Goal: Complete application form

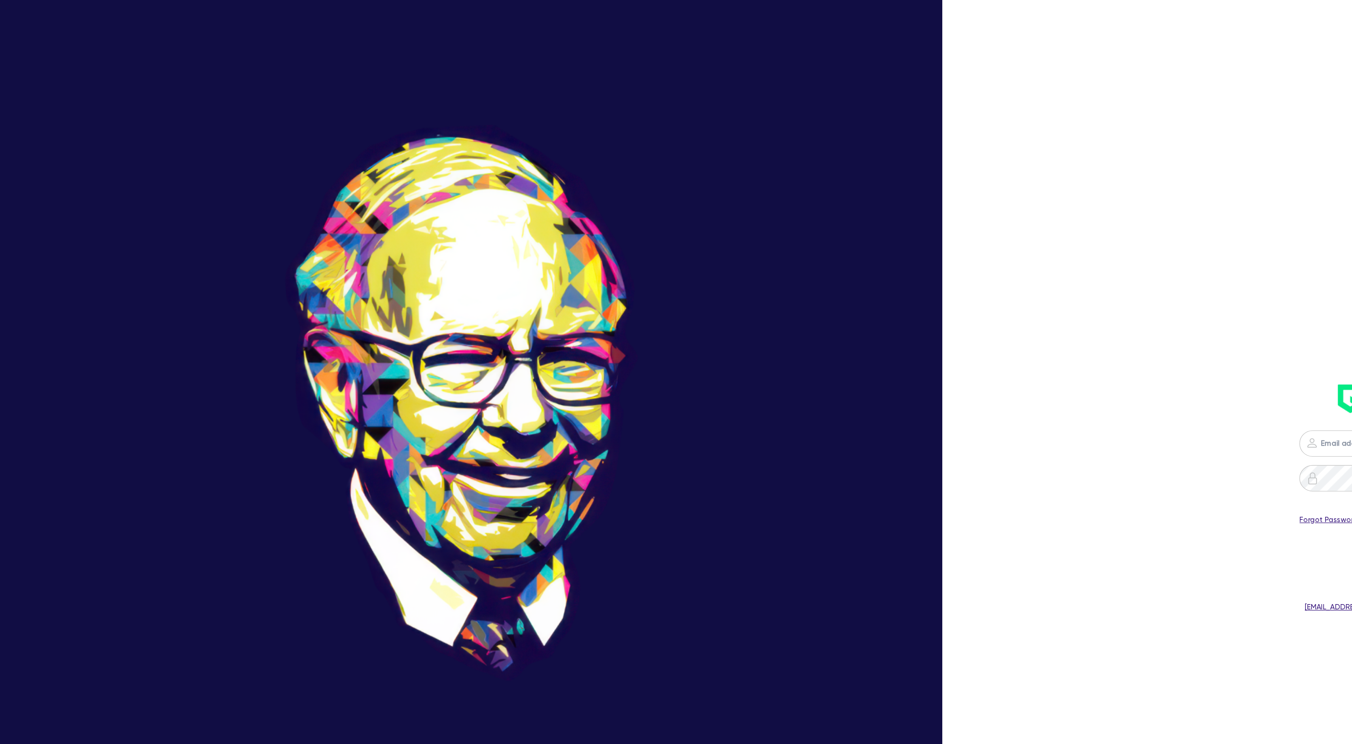
type input "[PERSON_NAME][EMAIL_ADDRESS][PERSON_NAME][DOMAIN_NAME]"
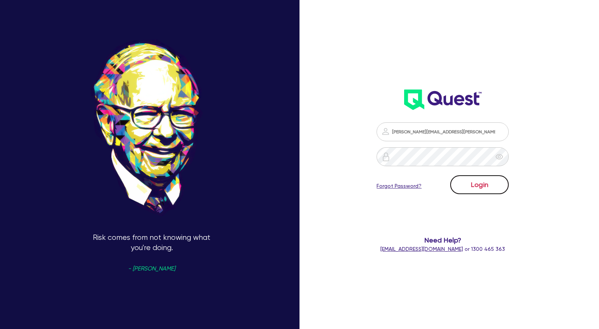
click at [487, 183] on button "Login" at bounding box center [479, 184] width 59 height 19
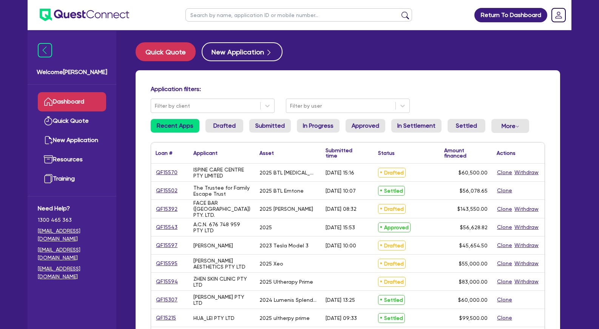
click at [294, 15] on input "text" at bounding box center [299, 14] width 227 height 13
click at [399, 11] on button "submit" at bounding box center [405, 16] width 12 height 11
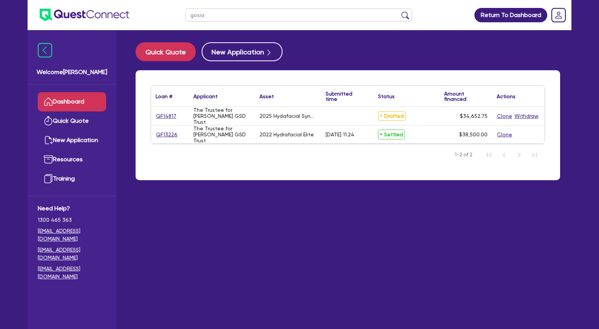
drag, startPoint x: 232, startPoint y: 17, endPoint x: 180, endPoint y: 12, distance: 52.0
click at [186, 12] on input "gosia" at bounding box center [299, 14] width 227 height 13
click at [399, 11] on button "submit" at bounding box center [405, 16] width 12 height 11
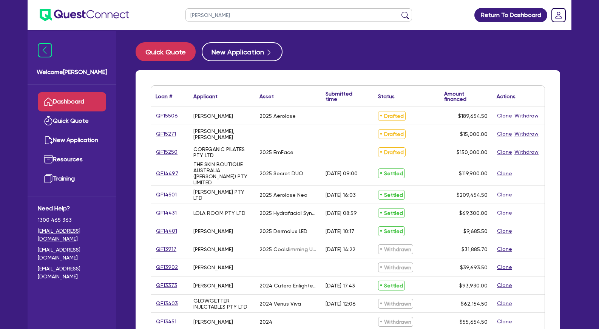
drag, startPoint x: 386, startPoint y: 42, endPoint x: 355, endPoint y: 36, distance: 31.6
click at [378, 40] on main "Quick Quote New Application Loan # ▲ Applicant ▲ Asset Submitted time ▲ Status …" at bounding box center [347, 285] width 447 height 510
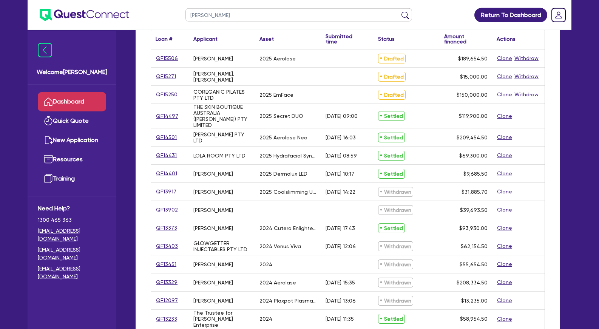
scroll to position [116, 0]
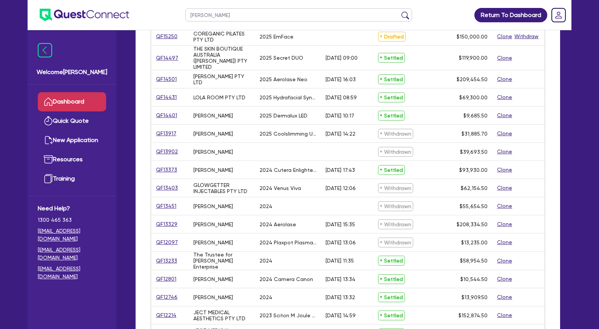
click at [229, 215] on div "[PERSON_NAME]" at bounding box center [222, 224] width 66 height 18
click at [233, 16] on input "[PERSON_NAME]" at bounding box center [299, 14] width 227 height 13
click at [186, 16] on input "[PERSON_NAME]" at bounding box center [299, 14] width 227 height 13
type input "mos"
click at [399, 11] on button "submit" at bounding box center [405, 16] width 12 height 11
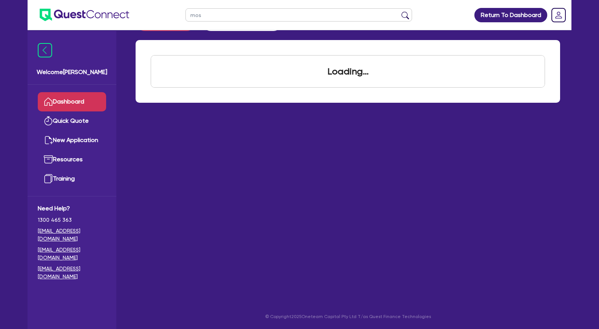
scroll to position [30, 0]
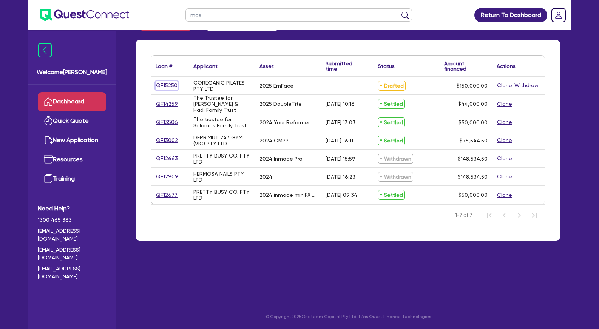
click at [174, 85] on link "QF15250" at bounding box center [167, 85] width 22 height 9
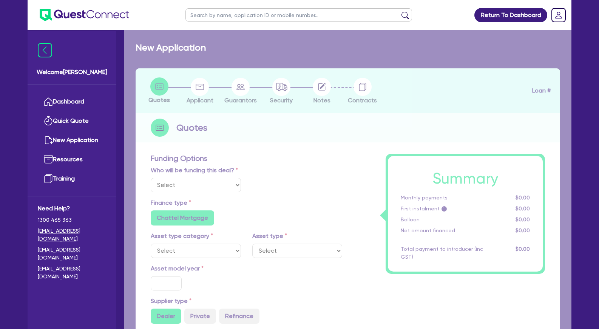
select select "Other"
select select "SECONDARY_ASSETS"
type input "2025"
radio input "true"
type input "150,000"
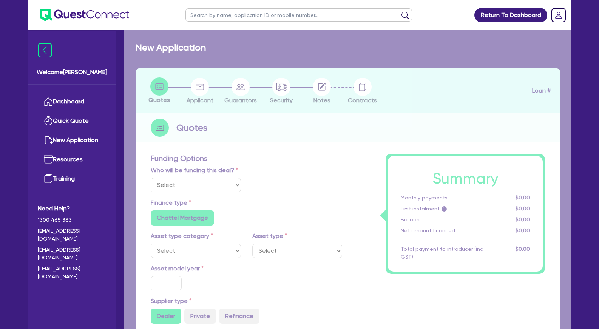
type input "5"
type input "7,500"
type input "7.99"
radio input "false"
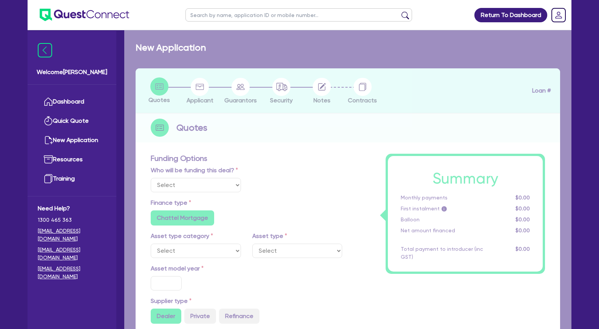
radio input "false"
select select "MEDICAL_DENTAL_LABORATORY_EQUIPMENT"
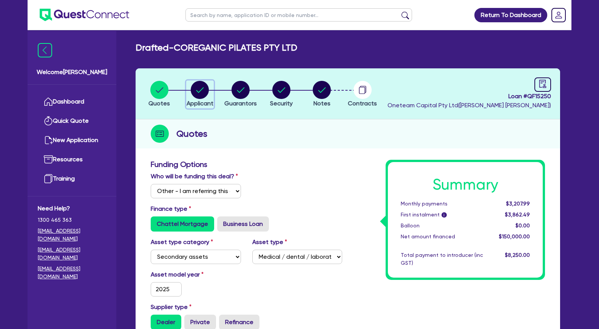
click at [203, 88] on icon "button" at bounding box center [201, 89] width 8 height 5
select select "COMPANY"
select select "HEALTH_BEAUTY"
select select "HAIR_BEAUTY_SALONS"
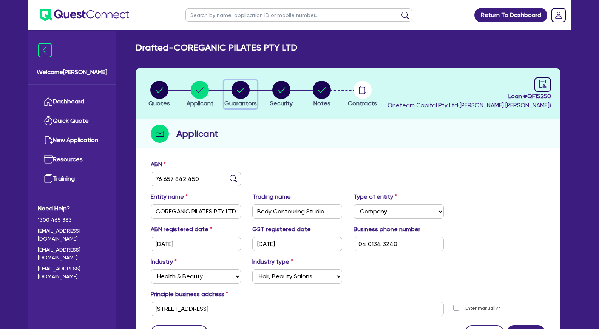
click at [246, 88] on circle "button" at bounding box center [241, 90] width 18 height 18
select select "MRS"
select select "VIC"
select select "DE_FACTO"
select select "PROPERTY"
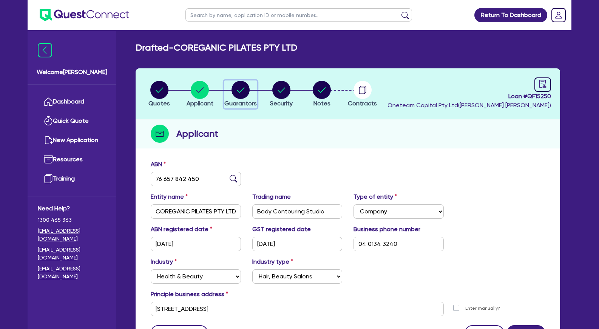
select select "CASH"
select select "VEHICLE"
select select "EQUIPMENT"
select select "HOUSEHOLD_PERSONAL"
select select "OTHER"
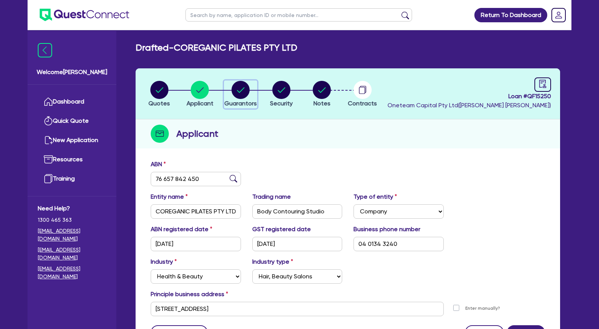
select select "VEHICLE_LOAN"
select select "EQUIPMENT_LOAN"
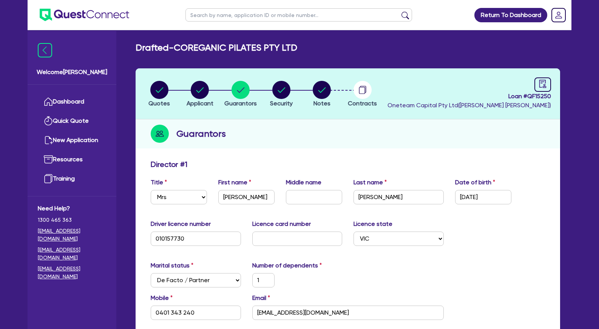
drag, startPoint x: 261, startPoint y: 127, endPoint x: 221, endPoint y: 70, distance: 69.7
click at [194, 92] on circle "button" at bounding box center [200, 90] width 18 height 18
select select "COMPANY"
select select "HEALTH_BEAUTY"
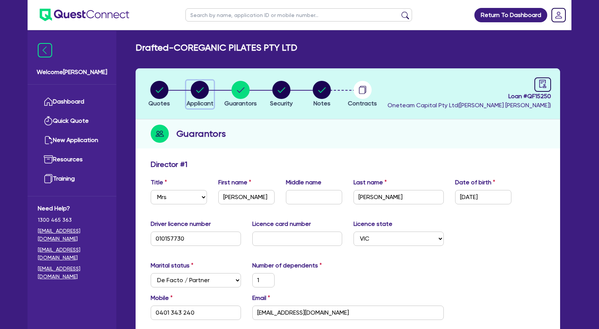
select select "HAIR_BEAUTY_SALONS"
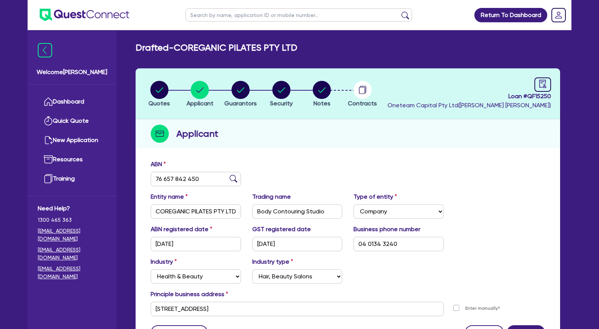
click at [333, 157] on div "ABN 76 657 842 450 Entity name COREGANIC PILATES PTY LTD Trading name Body Cont…" at bounding box center [348, 255] width 425 height 199
click at [303, 154] on div "Quotes Applicant [GEOGRAPHIC_DATA] Security Notes Contracts Loan # QF15250 Onet…" at bounding box center [348, 211] width 425 height 286
click at [327, 90] on circle "button" at bounding box center [322, 90] width 18 height 18
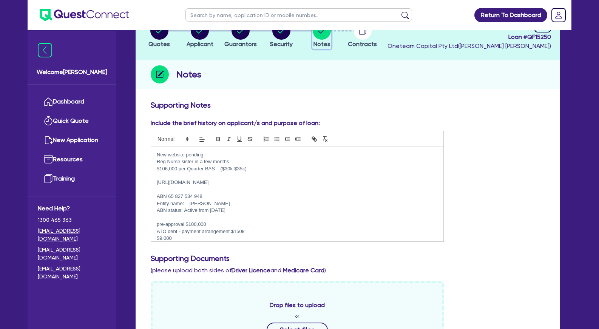
scroll to position [77, 0]
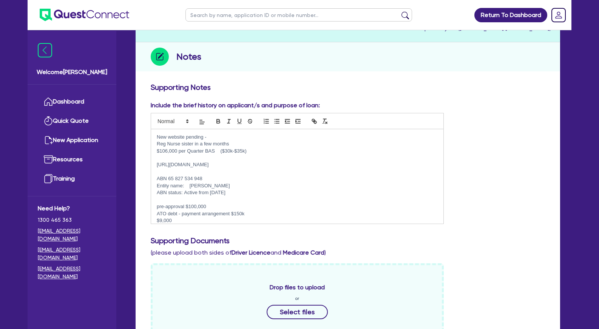
click at [221, 138] on p "New website pending -" at bounding box center [297, 137] width 281 height 7
click at [249, 145] on p "Reg Nurse sister in a few months" at bounding box center [297, 144] width 281 height 7
click at [276, 152] on p "$106,000 per Quarter BAS ($30k-$35k)" at bounding box center [297, 151] width 281 height 7
click at [155, 136] on div "New website pending - Reg Nurse sister in a few months $106,000 per Quarter BAS…" at bounding box center [297, 176] width 292 height 94
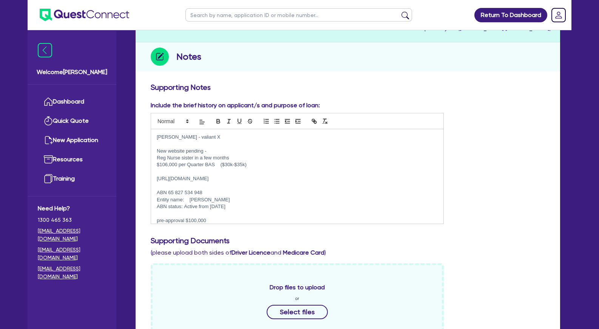
scroll to position [0, 0]
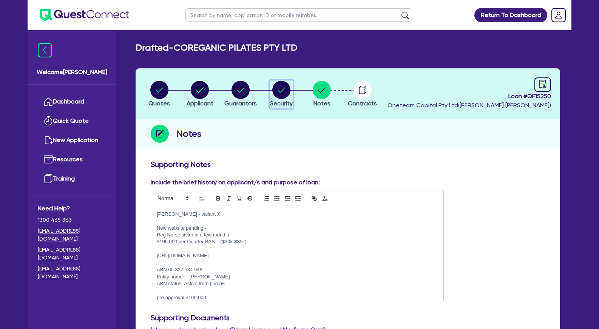
click at [277, 90] on circle "button" at bounding box center [281, 90] width 18 height 18
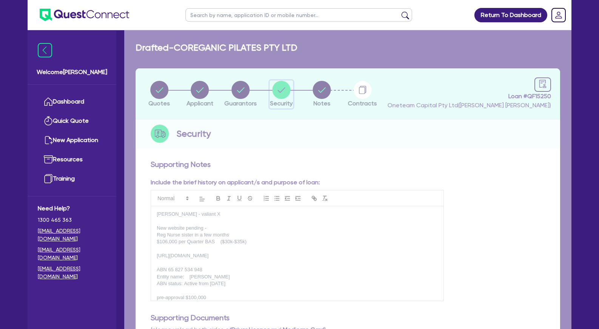
select select "SECONDARY_ASSETS"
select select "MEDICAL_DENTAL_LABORATORY_EQUIPMENT"
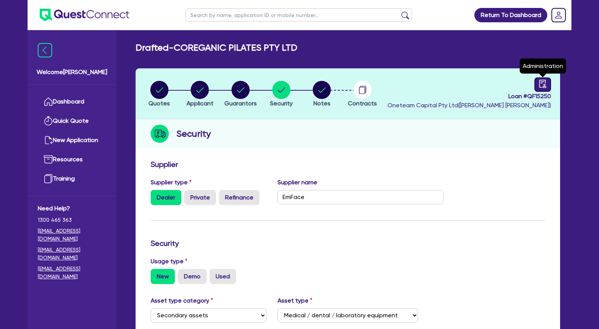
click at [544, 87] on icon "audit" at bounding box center [543, 84] width 8 height 8
select select "DRAFTED_NEW"
select select "Other"
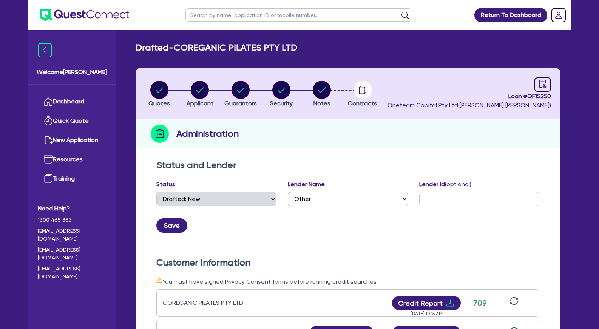
scroll to position [154, 0]
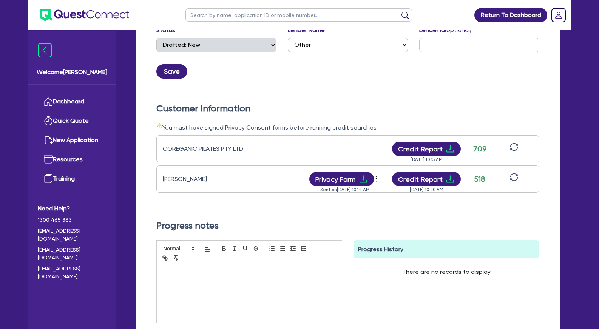
click at [517, 176] on icon "sync" at bounding box center [514, 177] width 8 height 8
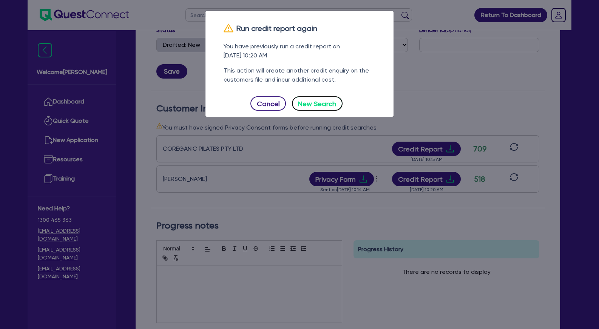
click at [319, 103] on button "New Search" at bounding box center [317, 103] width 51 height 14
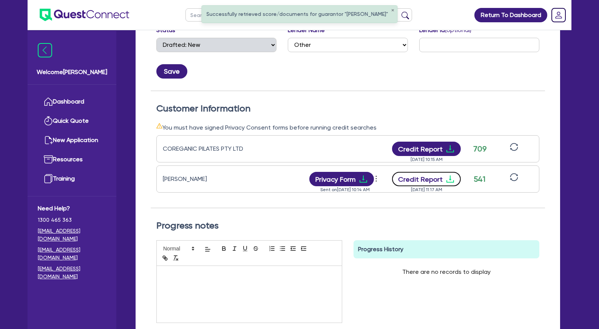
click at [443, 181] on button "Credit Report" at bounding box center [426, 179] width 69 height 14
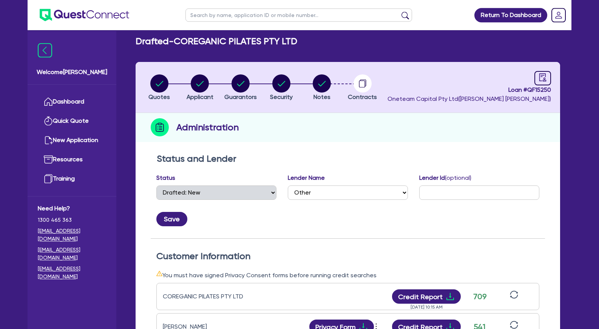
scroll to position [0, 0]
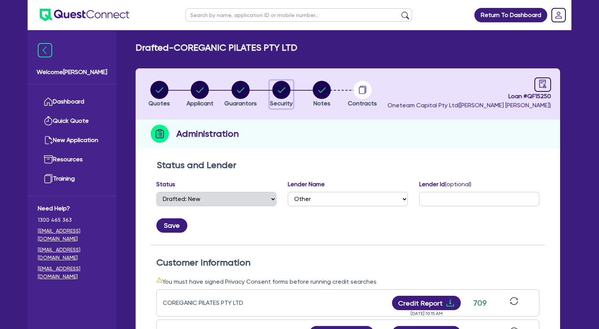
click at [279, 93] on circle "button" at bounding box center [281, 90] width 18 height 18
select select "SECONDARY_ASSETS"
select select "MEDICAL_DENTAL_LABORATORY_EQUIPMENT"
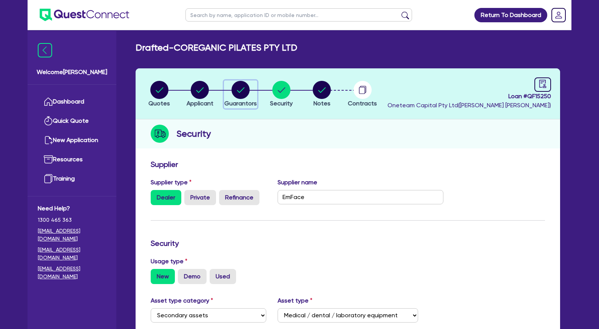
click at [243, 95] on circle "button" at bounding box center [241, 90] width 18 height 18
select select "MRS"
select select "VIC"
select select "DE_FACTO"
select select "PROPERTY"
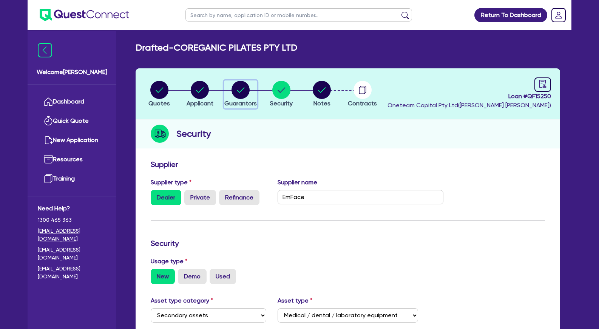
select select "CASH"
select select "VEHICLE"
select select "EQUIPMENT"
select select "HOUSEHOLD_PERSONAL"
select select "OTHER"
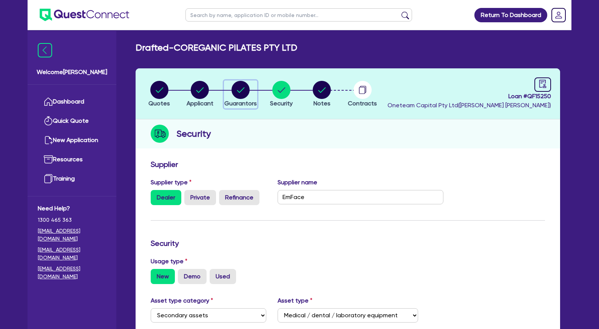
select select "VEHICLE_LOAN"
select select "EQUIPMENT_LOAN"
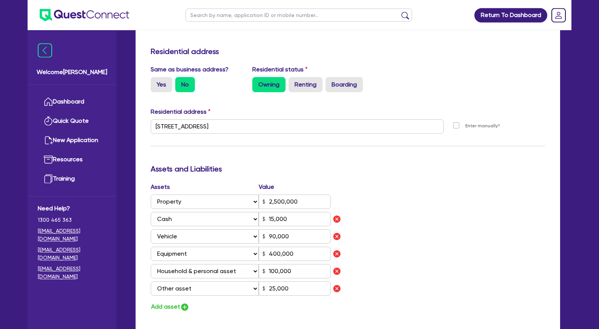
scroll to position [347, 0]
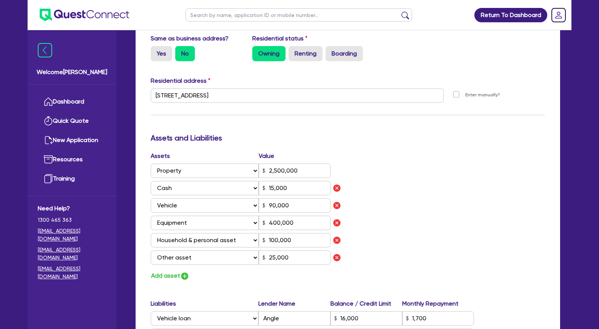
click at [413, 162] on div "Assets Value Select Asset Cash Property Investment property Vehicle Truck Trail…" at bounding box center [348, 217] width 406 height 130
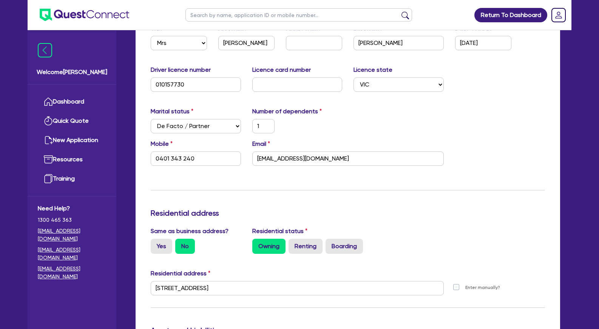
scroll to position [0, 0]
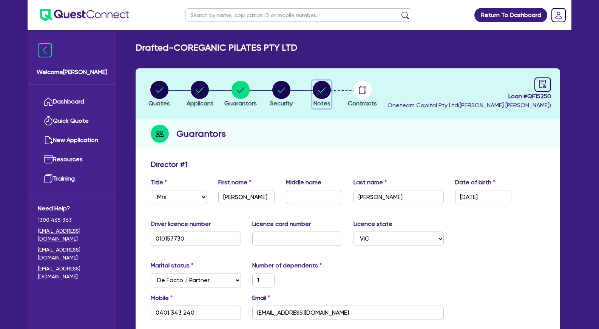
click at [327, 91] on circle "button" at bounding box center [322, 90] width 18 height 18
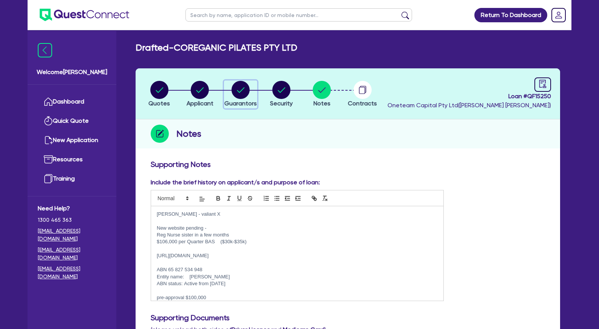
click at [243, 88] on icon "button" at bounding box center [241, 89] width 8 height 5
select select "MRS"
select select "VIC"
select select "DE_FACTO"
select select "PROPERTY"
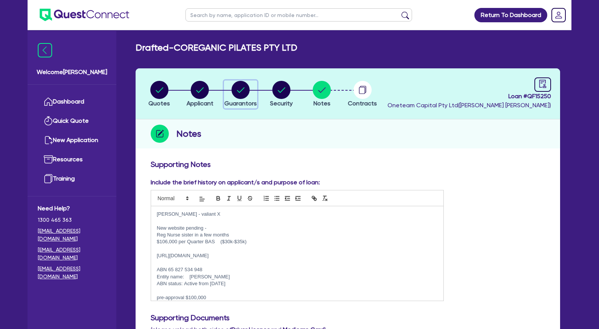
select select "CASH"
select select "VEHICLE"
select select "EQUIPMENT"
select select "HOUSEHOLD_PERSONAL"
select select "OTHER"
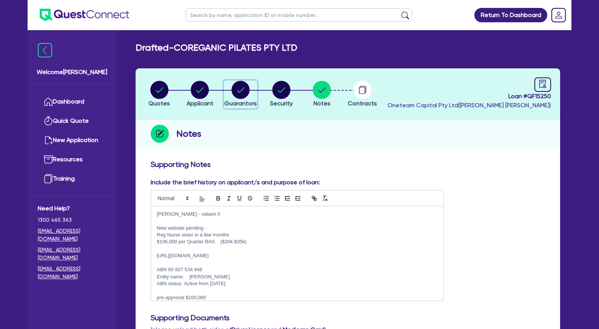
select select "VEHICLE_LOAN"
select select "EQUIPMENT_LOAN"
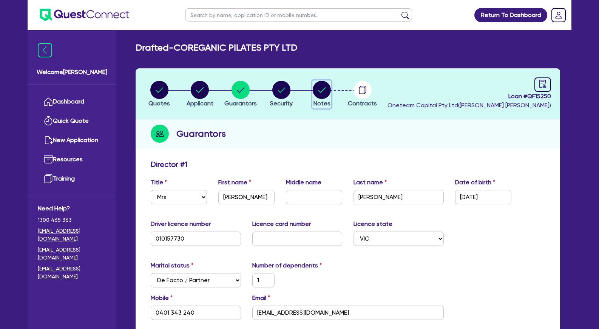
click at [320, 89] on circle "button" at bounding box center [322, 90] width 18 height 18
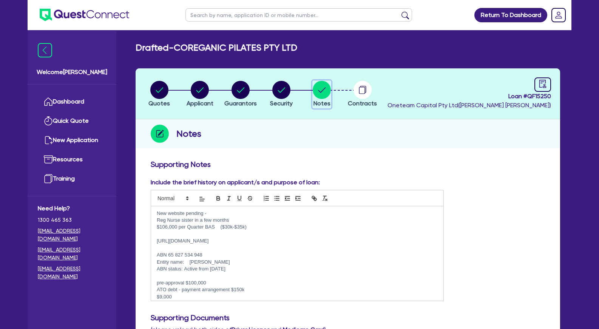
scroll to position [19, 0]
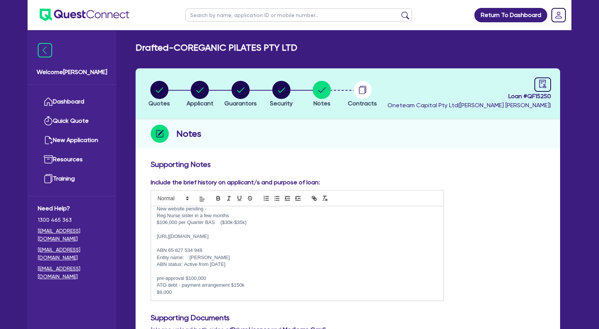
click at [202, 289] on p "ATO debt - payment arrangement $150k" at bounding box center [297, 285] width 281 height 7
click at [262, 286] on p "ATO debt - payment arrangement $150k" at bounding box center [297, 285] width 281 height 7
click at [207, 297] on div "[PERSON_NAME] - valiant X New website pending - Reg Nurse sister in a few month…" at bounding box center [297, 253] width 292 height 94
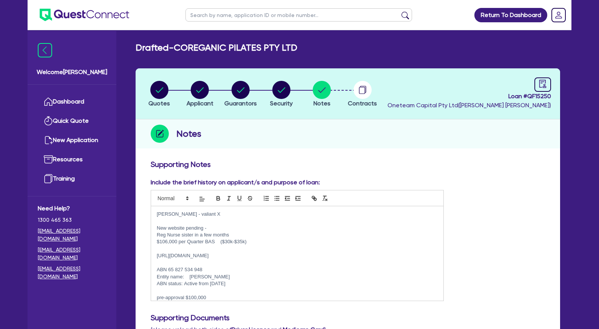
click at [192, 220] on p at bounding box center [297, 221] width 281 height 7
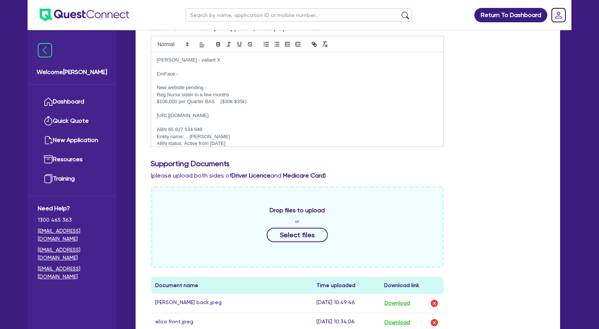
scroll to position [39, 0]
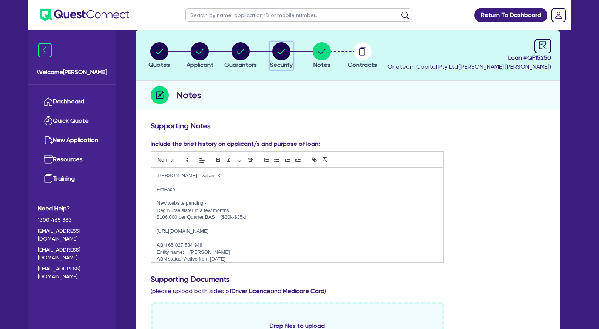
click at [280, 51] on circle "button" at bounding box center [281, 51] width 18 height 18
select select "SECONDARY_ASSETS"
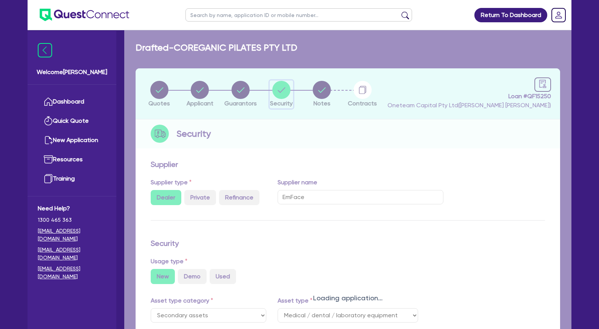
select select "MEDICAL_DENTAL_LABORATORY_EQUIPMENT"
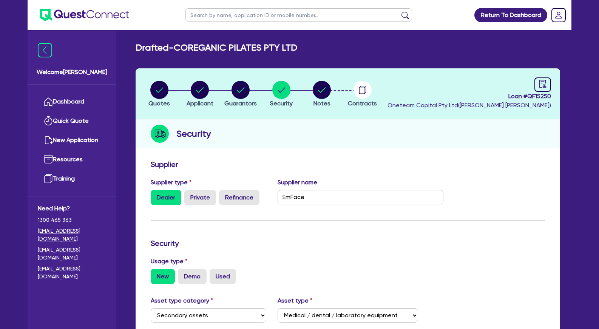
scroll to position [226, 0]
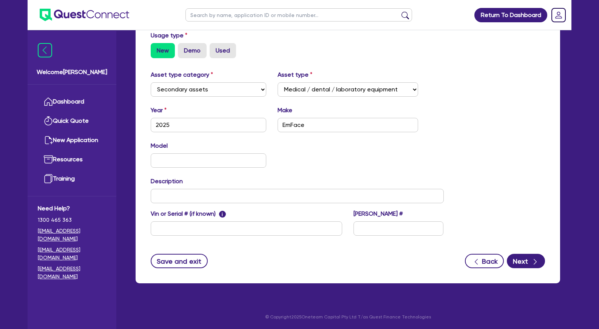
click at [303, 147] on div "Model KM" at bounding box center [297, 157] width 305 height 32
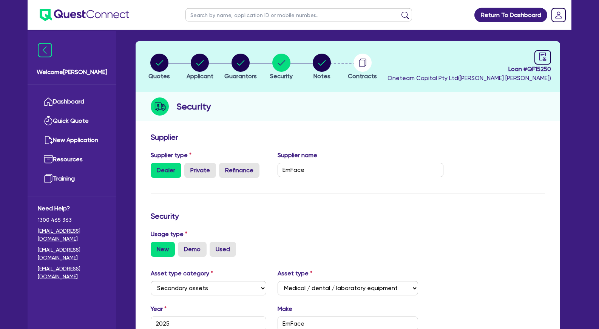
scroll to position [0, 0]
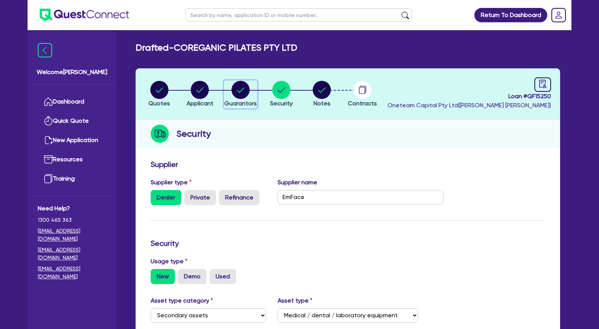
click at [246, 94] on circle "button" at bounding box center [241, 90] width 18 height 18
select select "MRS"
select select "VIC"
select select "DE_FACTO"
select select "PROPERTY"
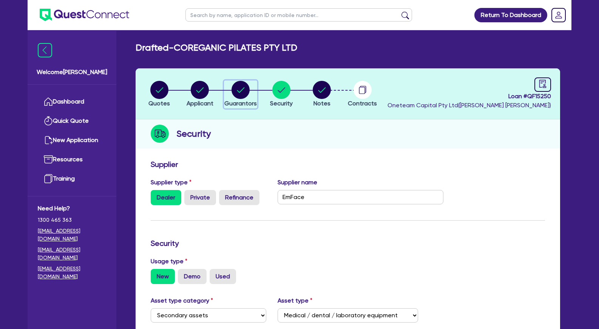
select select "CASH"
select select "VEHICLE"
select select "EQUIPMENT"
select select "HOUSEHOLD_PERSONAL"
select select "OTHER"
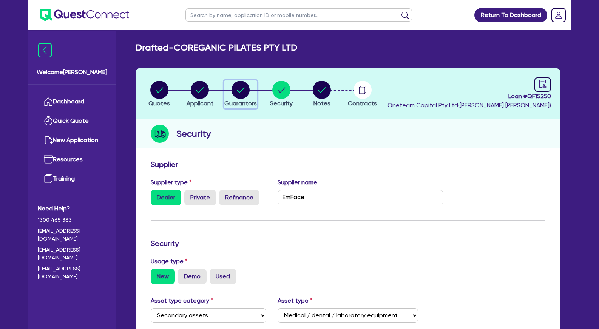
select select "VEHICLE_LOAN"
select select "EQUIPMENT_LOAN"
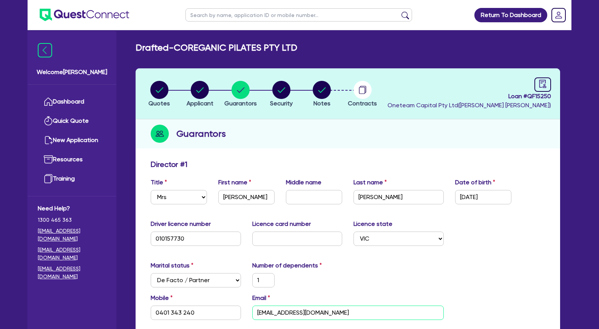
click at [298, 308] on input "[EMAIL_ADDRESS][DOMAIN_NAME]" at bounding box center [348, 313] width 192 height 14
click at [384, 125] on div "Guarantors" at bounding box center [348, 133] width 425 height 29
click at [285, 311] on input "[EMAIL_ADDRESS][DOMAIN_NAME]" at bounding box center [348, 313] width 192 height 14
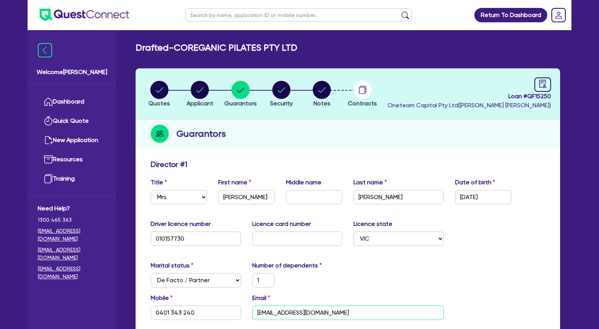
click at [285, 311] on input "[EMAIL_ADDRESS][DOMAIN_NAME]" at bounding box center [348, 313] width 192 height 14
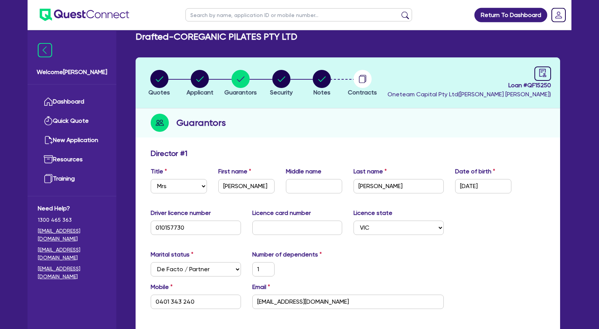
scroll to position [154, 0]
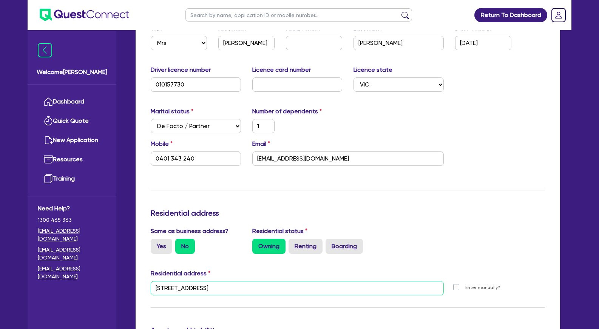
click at [275, 290] on input "[STREET_ADDRESS]" at bounding box center [297, 288] width 293 height 14
drag, startPoint x: 268, startPoint y: 289, endPoint x: 151, endPoint y: 286, distance: 116.8
click at [151, 289] on input "[STREET_ADDRESS]" at bounding box center [297, 288] width 293 height 14
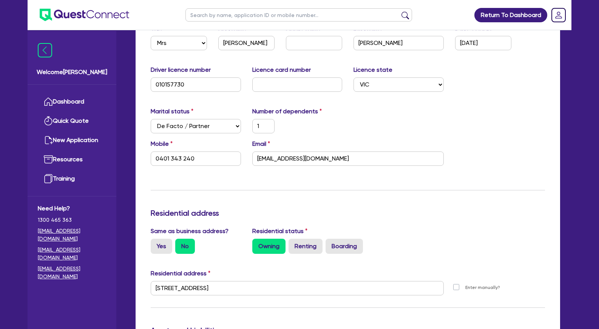
scroll to position [0, 0]
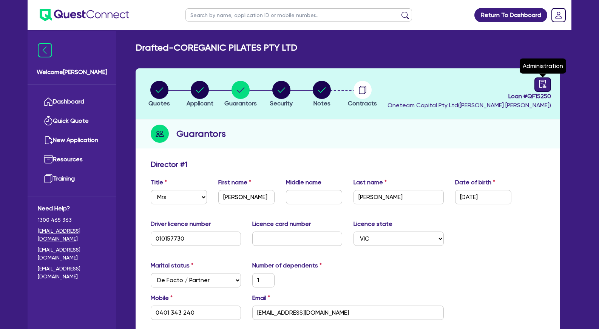
click at [545, 84] on icon "audit" at bounding box center [543, 84] width 7 height 8
select select "DRAFTED_NEW"
select select "Other"
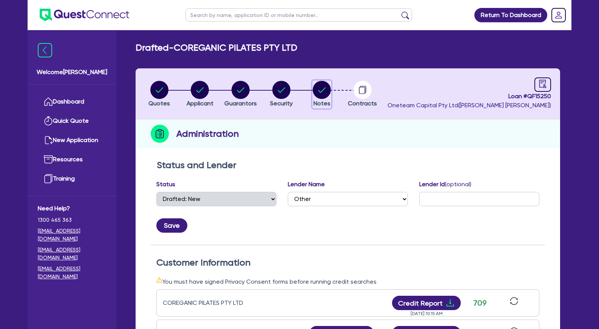
click at [320, 93] on icon "button" at bounding box center [323, 89] width 8 height 5
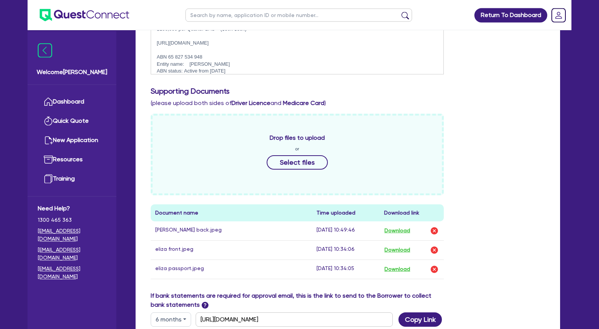
scroll to position [270, 0]
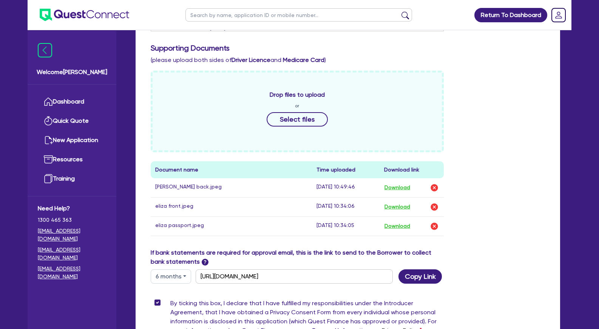
click at [178, 277] on button "6 months" at bounding box center [171, 276] width 40 height 14
click at [179, 258] on link "12 months" at bounding box center [181, 259] width 60 height 14
type input "[URL][DOMAIN_NAME]"
click at [423, 277] on button "Copy Link" at bounding box center [420, 276] width 43 height 14
click at [474, 182] on div "Drop files to upload or Select files Document name Time uploaded Download link …" at bounding box center [348, 160] width 406 height 178
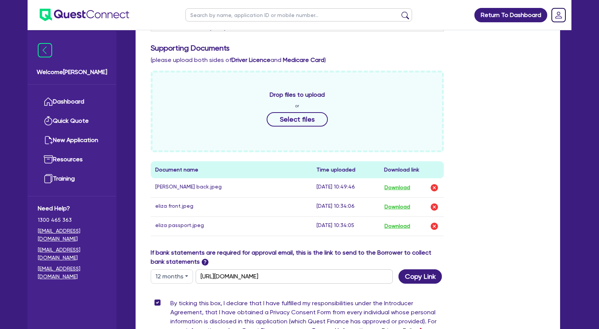
scroll to position [0, 0]
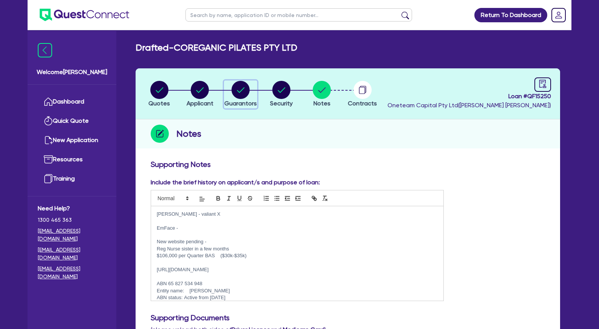
click at [236, 93] on circle "button" at bounding box center [241, 90] width 18 height 18
select select "MRS"
select select "VIC"
select select "DE_FACTO"
select select "PROPERTY"
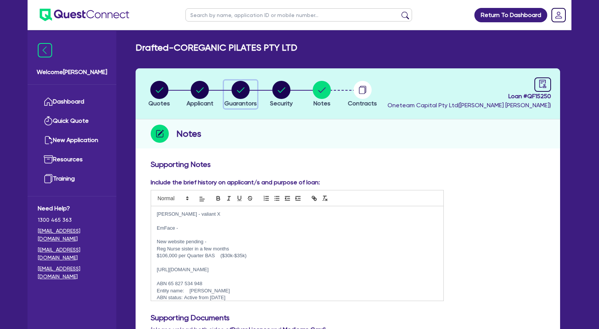
select select "CASH"
select select "VEHICLE"
select select "EQUIPMENT"
select select "HOUSEHOLD_PERSONAL"
select select "OTHER"
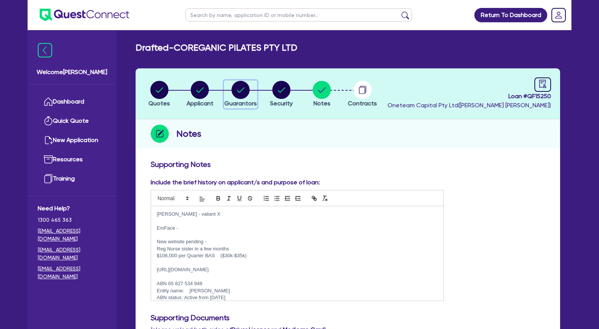
select select "VEHICLE_LOAN"
select select "EQUIPMENT_LOAN"
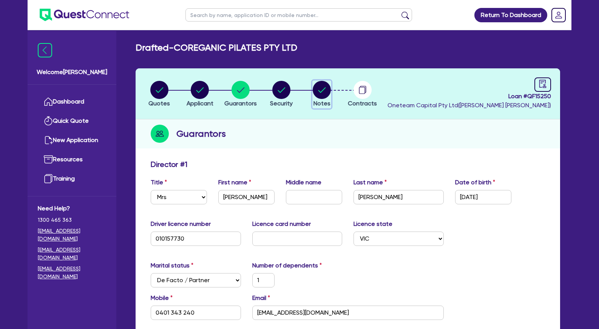
click at [326, 96] on circle "button" at bounding box center [322, 90] width 18 height 18
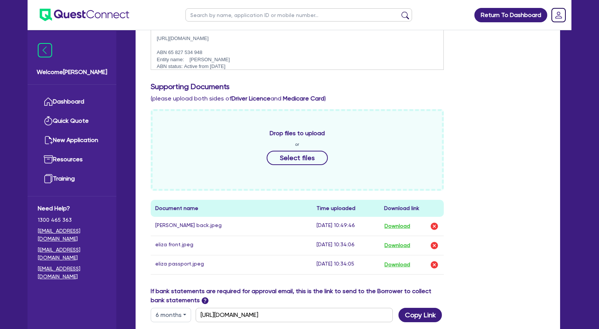
scroll to position [77, 0]
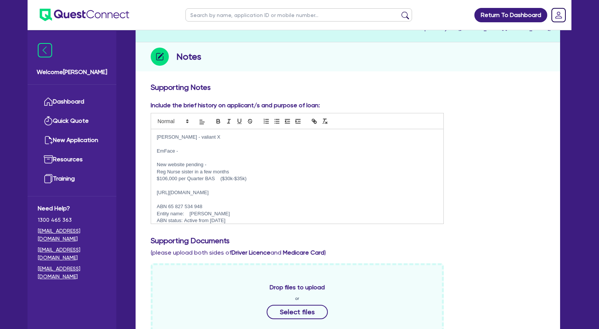
click at [304, 162] on p "New website pending -" at bounding box center [297, 164] width 281 height 7
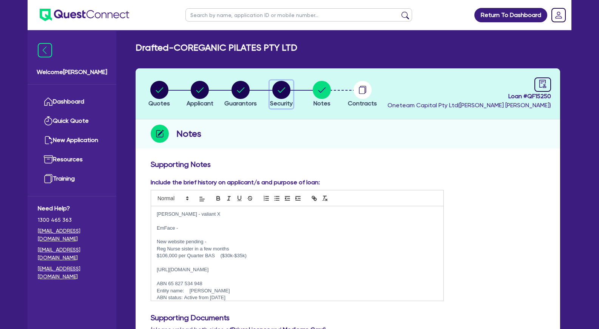
click at [278, 88] on circle "button" at bounding box center [281, 90] width 18 height 18
select select "SECONDARY_ASSETS"
select select "MEDICAL_DENTAL_LABORATORY_EQUIPMENT"
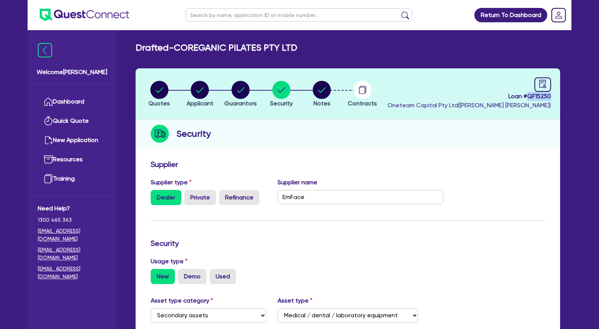
drag, startPoint x: 556, startPoint y: 97, endPoint x: 528, endPoint y: 97, distance: 28.3
click at [528, 97] on header "Quotes Applicant [GEOGRAPHIC_DATA] Security Notes Contracts Loan # QF15250 Onet…" at bounding box center [348, 93] width 425 height 51
copy span "QF15250"
drag, startPoint x: 313, startPoint y: 153, endPoint x: 313, endPoint y: 147, distance: 5.7
click at [313, 147] on div "Quotes Applicant [GEOGRAPHIC_DATA] Security Notes Contracts Loan # QF15250 Onet…" at bounding box center [348, 288] width 425 height 441
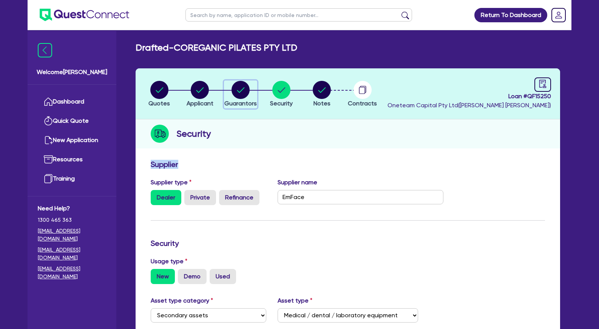
click at [244, 91] on circle "button" at bounding box center [241, 90] width 18 height 18
select select "MRS"
select select "VIC"
select select "DE_FACTO"
select select "PROPERTY"
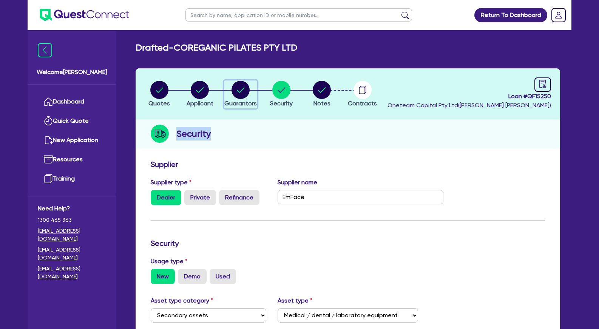
select select "CASH"
select select "VEHICLE"
select select "EQUIPMENT"
select select "HOUSEHOLD_PERSONAL"
select select "OTHER"
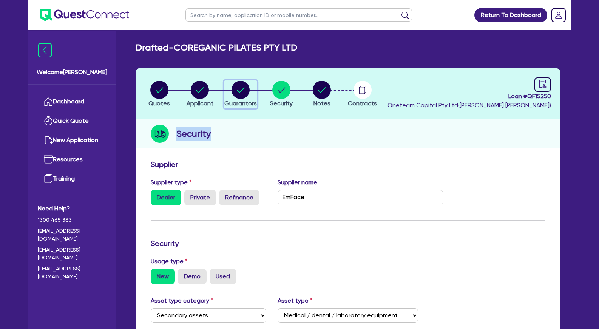
select select "VEHICLE_LOAN"
select select "EQUIPMENT_LOAN"
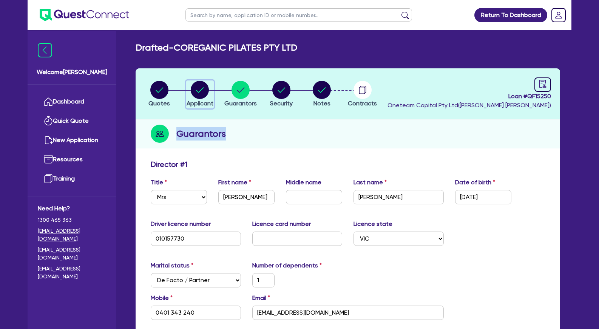
click at [206, 88] on circle "button" at bounding box center [200, 90] width 18 height 18
select select "COMPANY"
select select "HEALTH_BEAUTY"
select select "HAIR_BEAUTY_SALONS"
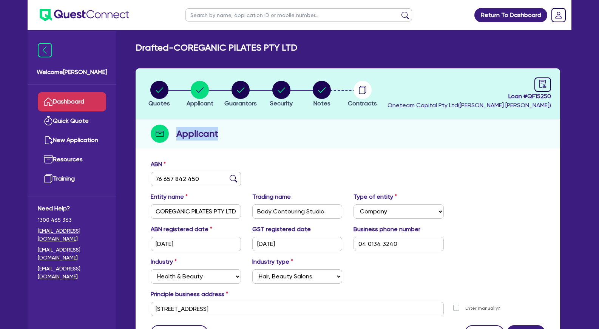
click at [90, 98] on link "Dashboard" at bounding box center [72, 101] width 68 height 19
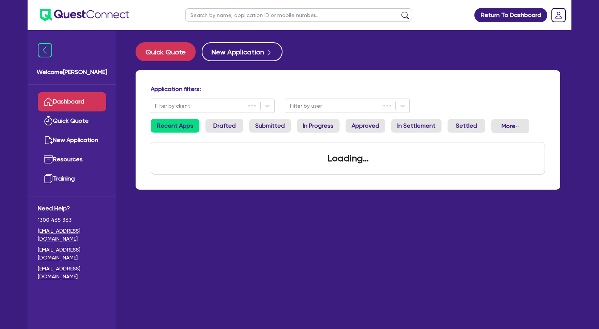
click at [231, 20] on input "text" at bounding box center [299, 14] width 227 height 13
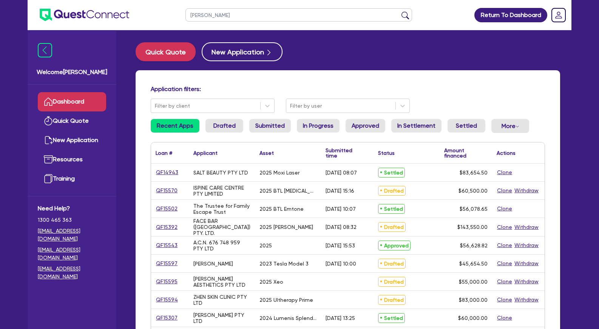
type input "[PERSON_NAME]"
click at [399, 11] on button "submit" at bounding box center [405, 16] width 12 height 11
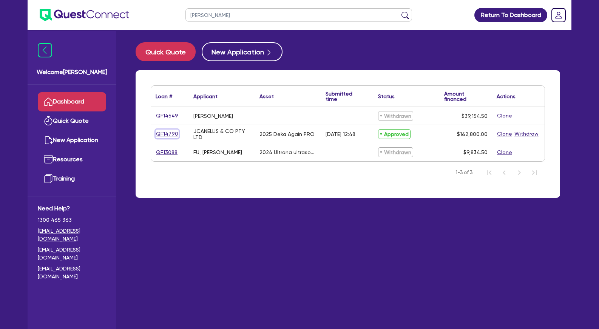
click at [174, 133] on link "QF14790" at bounding box center [167, 134] width 23 height 9
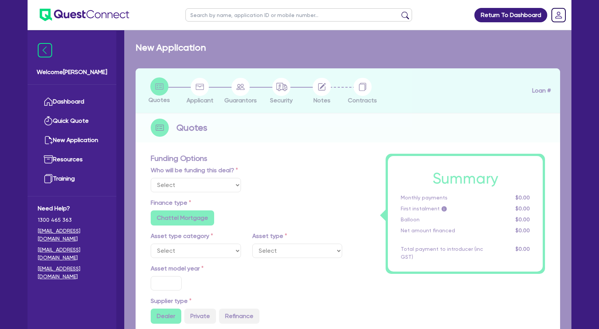
select select
select select "TERTIARY_ASSETS"
type input "2025"
type input "203,500"
type input "40,700"
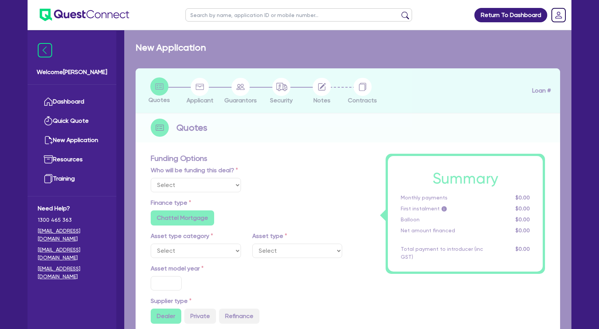
type input "8"
radio input "false"
select select "BEAUTY_EQUIPMENT"
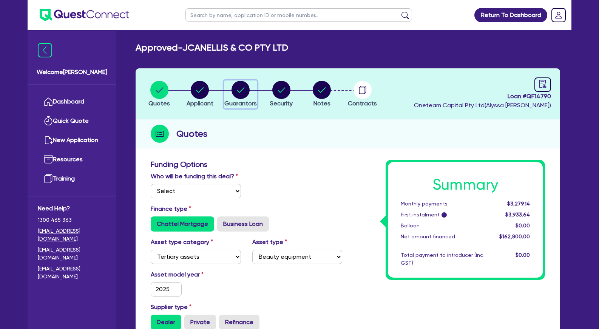
click at [241, 93] on circle "button" at bounding box center [241, 90] width 18 height 18
select select "MRS"
select select "QLD"
select select "DE_FACTO"
select select "CASH"
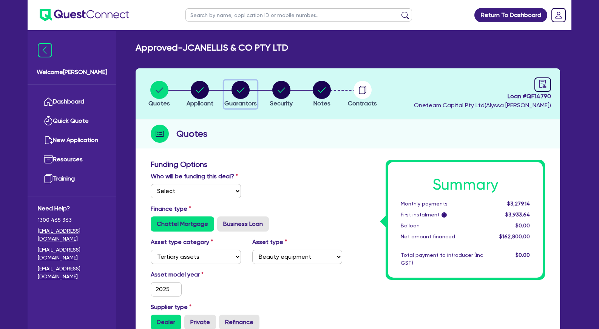
select select "VEHICLE"
select select "EQUIPMENT"
select select "HOUSEHOLD_PERSONAL"
select select "EQUIPMENT"
select select "CREDIT_CARD"
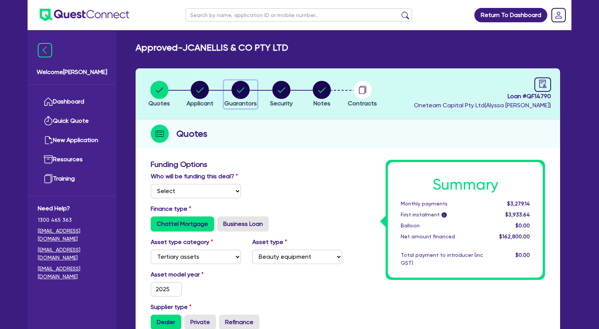
select select "EQUIPMENT_LOAN"
select select "MR"
select select "[GEOGRAPHIC_DATA]"
select select "DE_FACTO"
select select "PROPERTY"
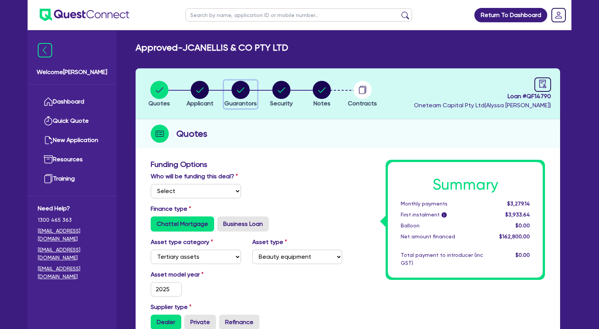
select select "MORTGAGE"
select select "CREDIT_CARD"
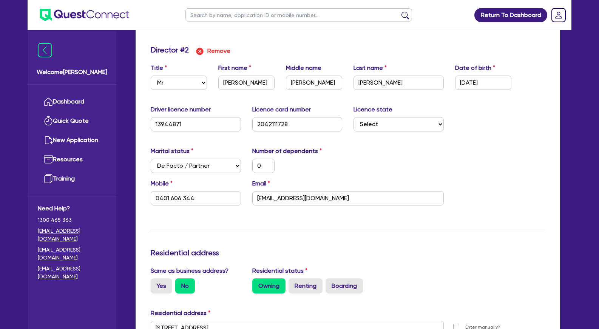
scroll to position [809, 0]
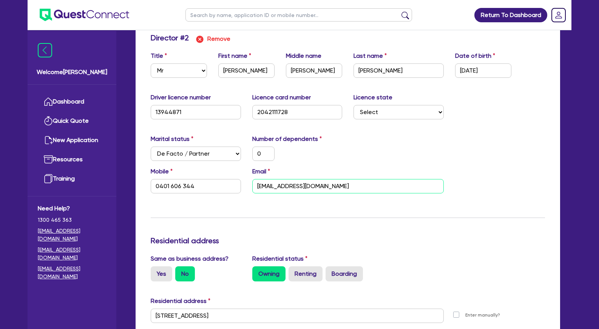
click at [307, 181] on input "[EMAIL_ADDRESS][DOMAIN_NAME]" at bounding box center [348, 186] width 192 height 14
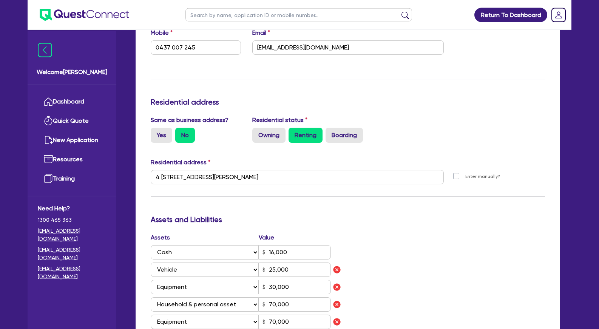
scroll to position [231, 0]
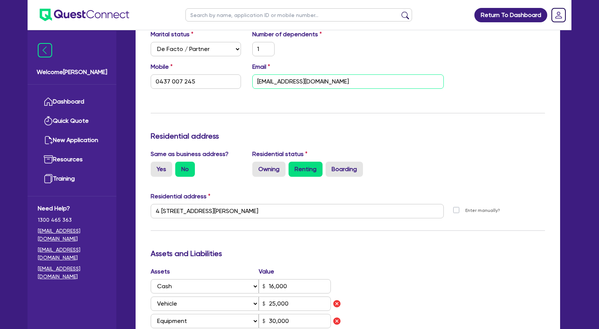
click at [306, 78] on input "[EMAIL_ADDRESS][DOMAIN_NAME]" at bounding box center [348, 81] width 192 height 14
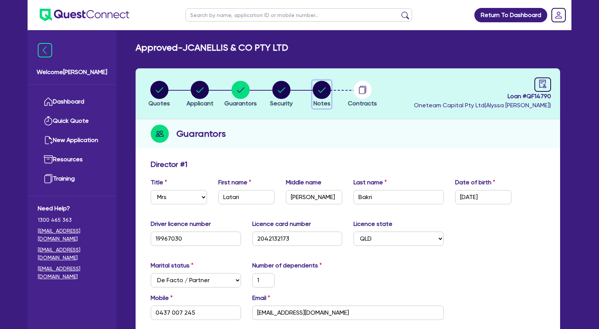
click at [318, 93] on circle "button" at bounding box center [322, 90] width 18 height 18
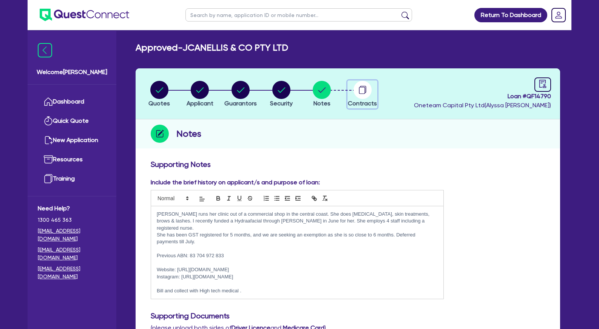
click at [356, 91] on circle "button" at bounding box center [363, 90] width 18 height 18
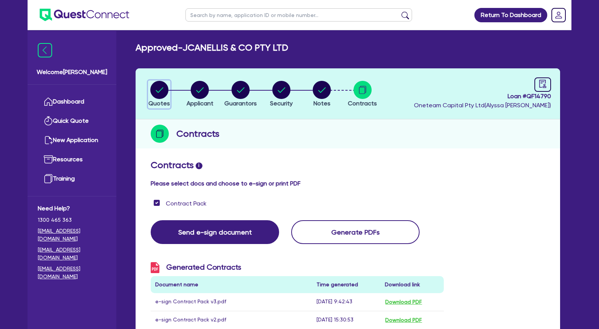
click at [163, 90] on circle "button" at bounding box center [159, 90] width 18 height 18
select select "TERTIARY_ASSETS"
select select "BEAUTY_EQUIPMENT"
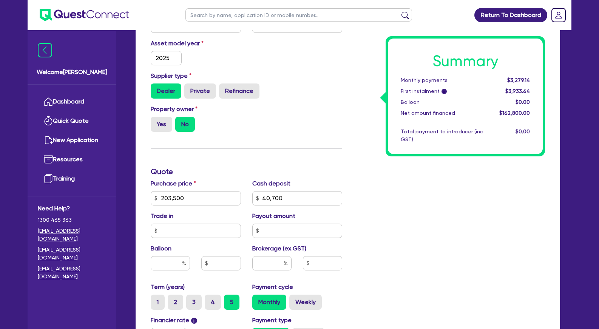
scroll to position [347, 0]
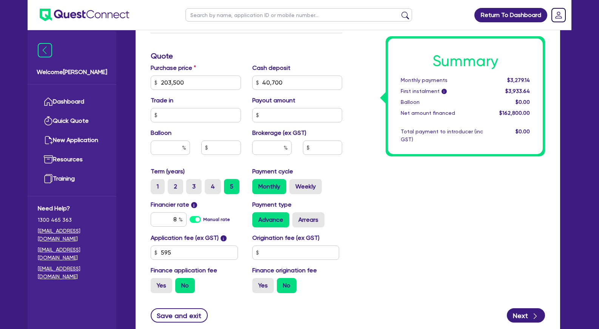
click at [368, 193] on div "Summary Monthly payments $3,279.14 First instalment i $3,933.64 Balloon $0.00 N…" at bounding box center [449, 56] width 203 height 486
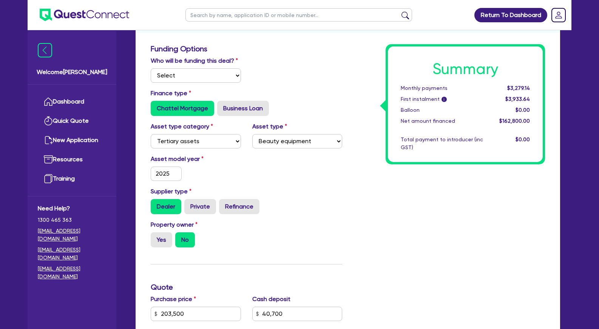
scroll to position [0, 0]
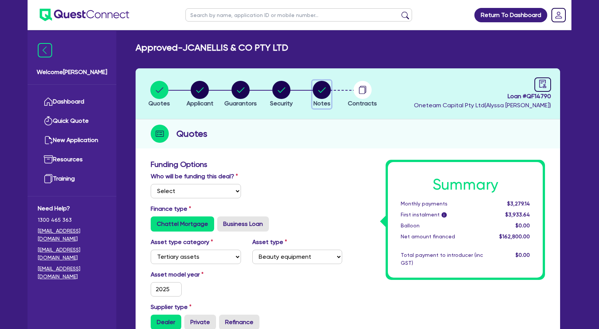
click at [325, 91] on circle "button" at bounding box center [322, 90] width 18 height 18
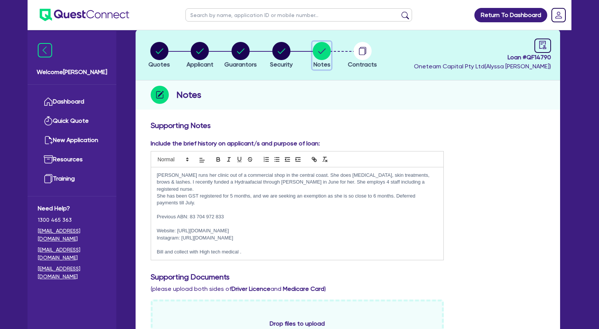
scroll to position [39, 0]
click at [362, 50] on circle "button" at bounding box center [363, 51] width 18 height 18
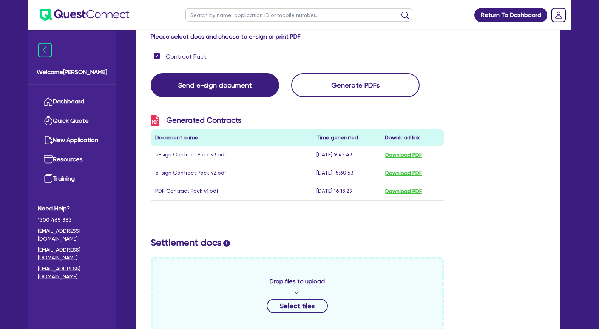
scroll to position [154, 0]
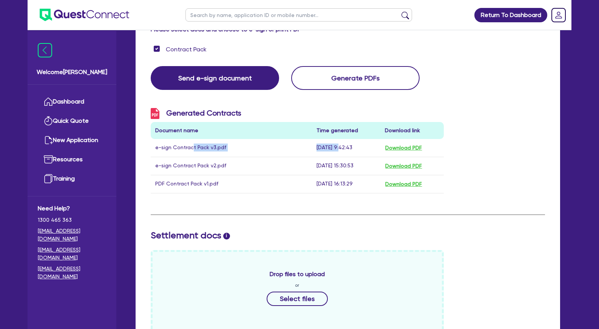
drag, startPoint x: 191, startPoint y: 148, endPoint x: 342, endPoint y: 147, distance: 150.8
click at [342, 147] on tr "e-sign Contract Pack v3.pdf [DATE] 9:42:43 Download PDF" at bounding box center [297, 148] width 293 height 18
click at [342, 147] on td "[DATE] 9:42:43" at bounding box center [346, 148] width 69 height 18
drag, startPoint x: 319, startPoint y: 165, endPoint x: 342, endPoint y: 164, distance: 22.3
click at [342, 164] on td "[DATE] 15:30:53" at bounding box center [346, 166] width 69 height 18
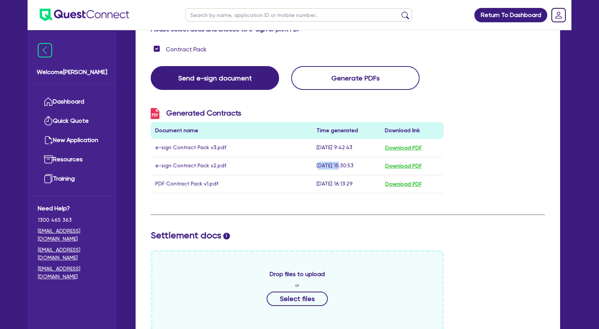
click at [342, 164] on td "[DATE] 15:30:53" at bounding box center [346, 166] width 69 height 18
drag, startPoint x: 327, startPoint y: 147, endPoint x: 342, endPoint y: 147, distance: 14.7
click at [341, 147] on td "[DATE] 9:42:43" at bounding box center [346, 148] width 69 height 18
click at [342, 147] on td "[DATE] 9:42:43" at bounding box center [346, 148] width 69 height 18
drag, startPoint x: 325, startPoint y: 148, endPoint x: 344, endPoint y: 148, distance: 18.5
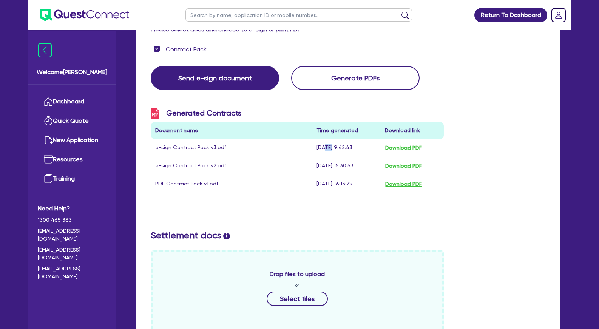
click at [344, 148] on td "[DATE] 9:42:43" at bounding box center [346, 148] width 69 height 18
drag, startPoint x: 323, startPoint y: 149, endPoint x: 341, endPoint y: 150, distance: 18.2
click at [341, 150] on td "[DATE] 9:42:43" at bounding box center [346, 148] width 69 height 18
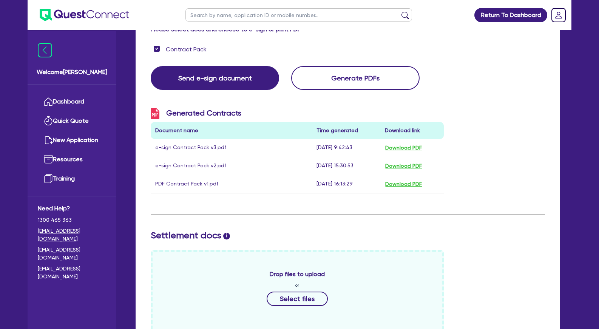
scroll to position [0, 0]
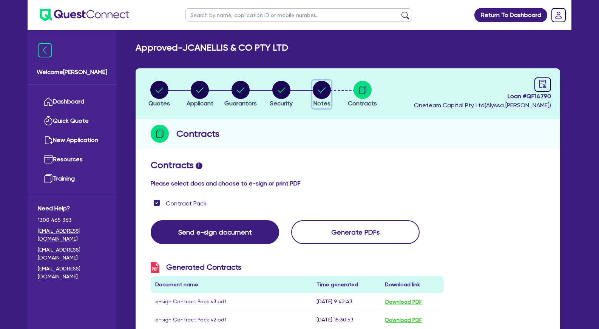
click at [320, 90] on circle "button" at bounding box center [322, 90] width 18 height 18
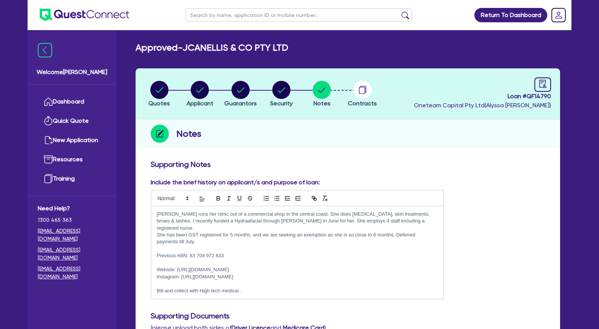
click at [179, 246] on p at bounding box center [297, 249] width 281 height 7
click at [215, 238] on p "She has been GST registered for 5 months, and we are seeking an exemption as sh…" at bounding box center [297, 239] width 281 height 14
click at [220, 260] on p at bounding box center [297, 263] width 281 height 7
click at [249, 280] on p at bounding box center [297, 283] width 281 height 7
click at [202, 94] on circle "button" at bounding box center [200, 90] width 18 height 18
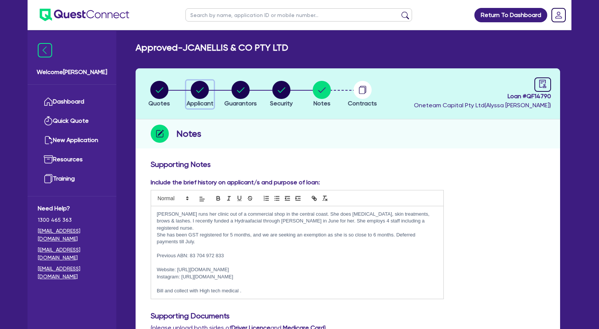
select select "COMPANY"
select select "HEALTH_BEAUTY"
select select "HAIR_BEAUTY_SALONS"
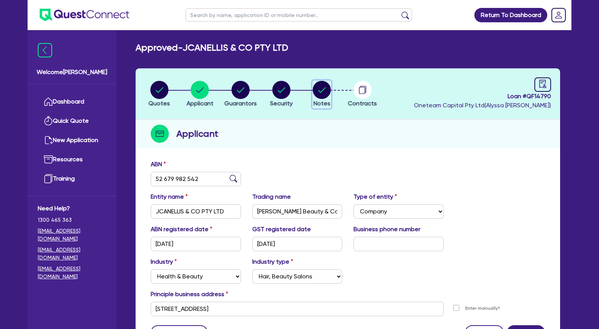
click at [324, 91] on circle "button" at bounding box center [322, 90] width 18 height 18
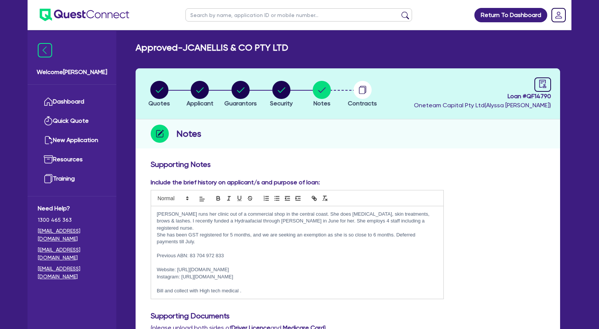
click at [283, 167] on h3 "Supporting Notes" at bounding box center [348, 164] width 395 height 9
click at [238, 92] on circle "button" at bounding box center [241, 90] width 18 height 18
select select "MRS"
select select "QLD"
select select "DE_FACTO"
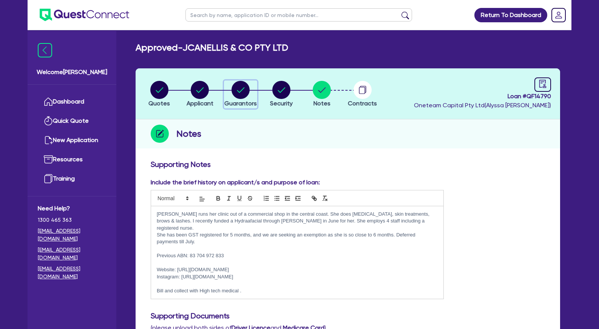
select select "CASH"
select select "VEHICLE"
select select "EQUIPMENT"
select select "HOUSEHOLD_PERSONAL"
select select "EQUIPMENT"
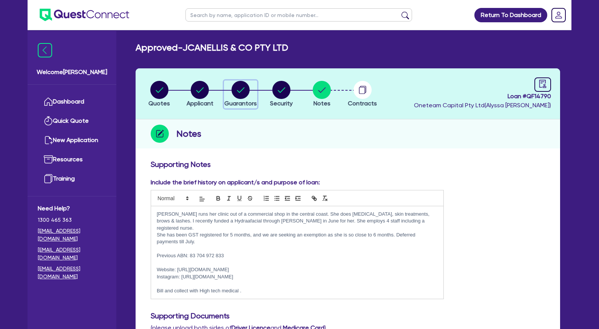
select select "CREDIT_CARD"
select select "EQUIPMENT_LOAN"
select select "MR"
select select "[GEOGRAPHIC_DATA]"
select select "DE_FACTO"
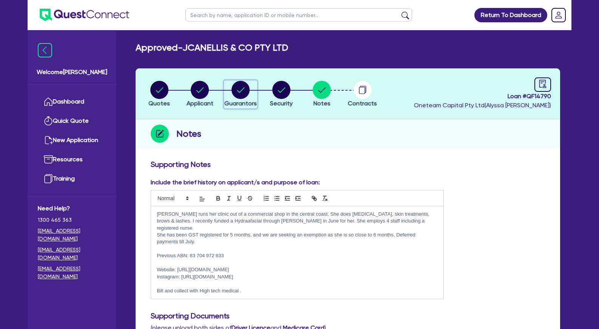
select select "PROPERTY"
select select "MORTGAGE"
select select "CREDIT_CARD"
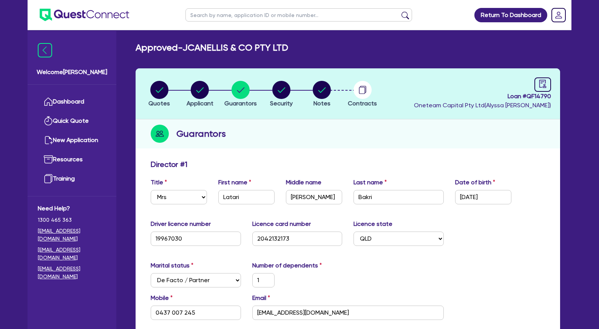
click at [184, 93] on li "Applicant" at bounding box center [200, 93] width 41 height 26
click at [193, 96] on icon "button" at bounding box center [200, 90] width 18 height 18
select select "COMPANY"
select select "HEALTH_BEAUTY"
select select "HAIR_BEAUTY_SALONS"
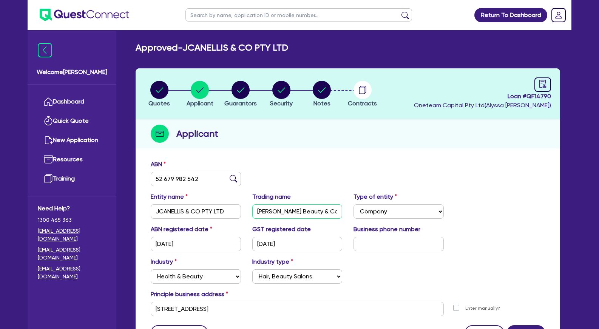
click at [297, 209] on input "[PERSON_NAME] Beauty & Cosmetic Clinic" at bounding box center [297, 211] width 90 height 14
drag, startPoint x: 299, startPoint y: 132, endPoint x: 232, endPoint y: 91, distance: 79.0
click at [291, 125] on div "Applicant" at bounding box center [348, 133] width 425 height 29
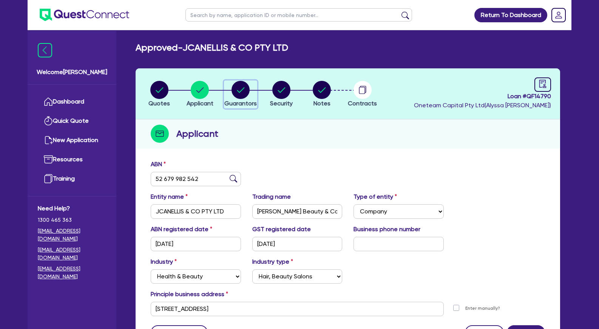
click at [234, 88] on circle "button" at bounding box center [241, 90] width 18 height 18
select select "MRS"
select select "QLD"
select select "DE_FACTO"
select select "CASH"
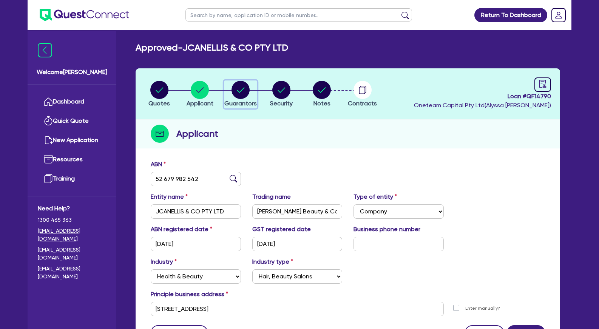
select select "VEHICLE"
select select "EQUIPMENT"
select select "HOUSEHOLD_PERSONAL"
select select "EQUIPMENT"
select select "CREDIT_CARD"
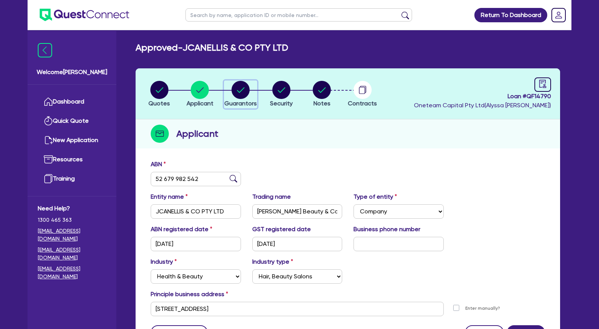
select select "EQUIPMENT_LOAN"
select select "MR"
select select "[GEOGRAPHIC_DATA]"
select select "DE_FACTO"
select select "PROPERTY"
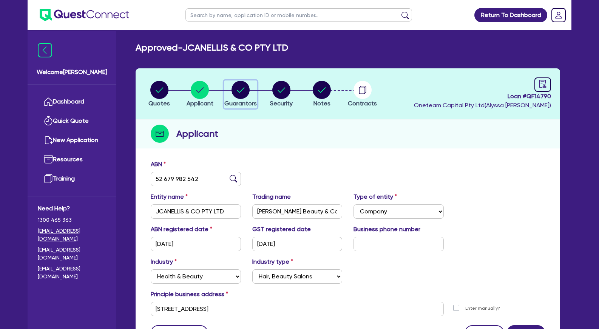
select select "MORTGAGE"
select select "CREDIT_CARD"
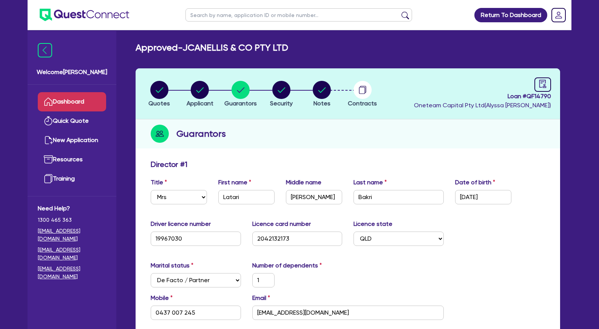
click at [70, 101] on link "Dashboard" at bounding box center [72, 101] width 68 height 19
